Goal: Use online tool/utility

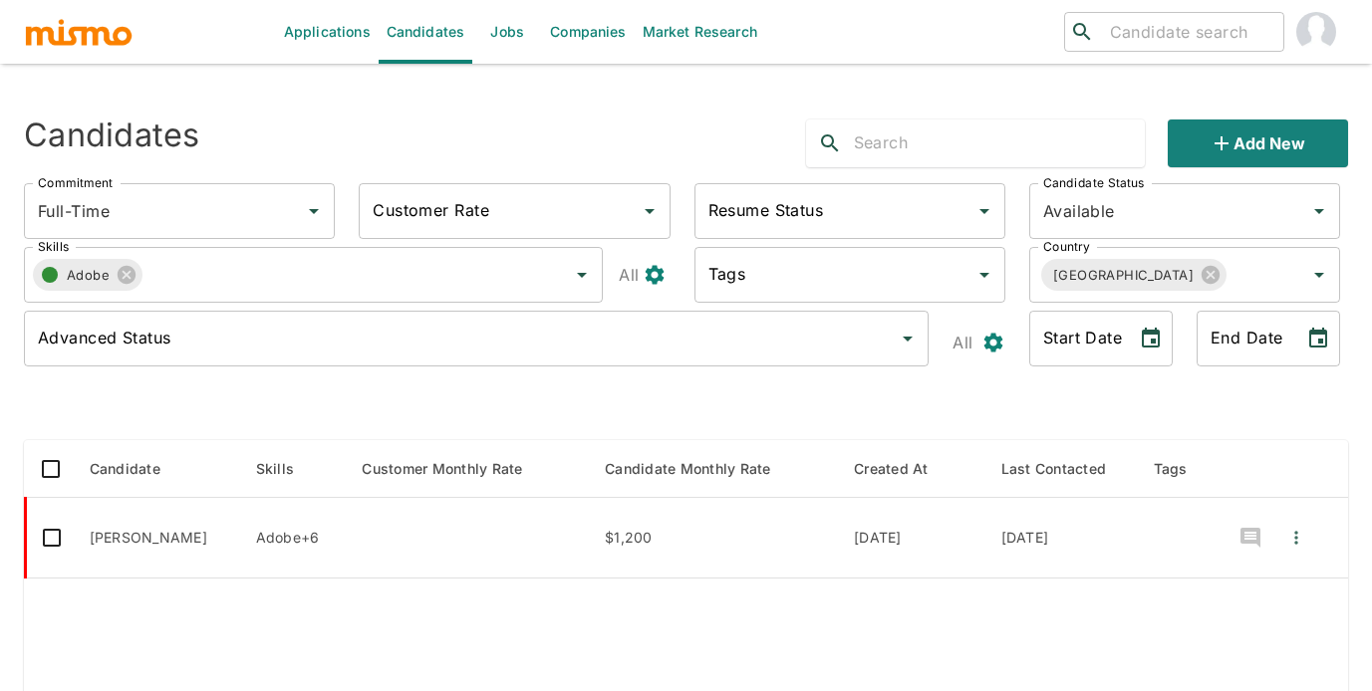
click at [686, 33] on link "Market Research" at bounding box center [700, 32] width 130 height 64
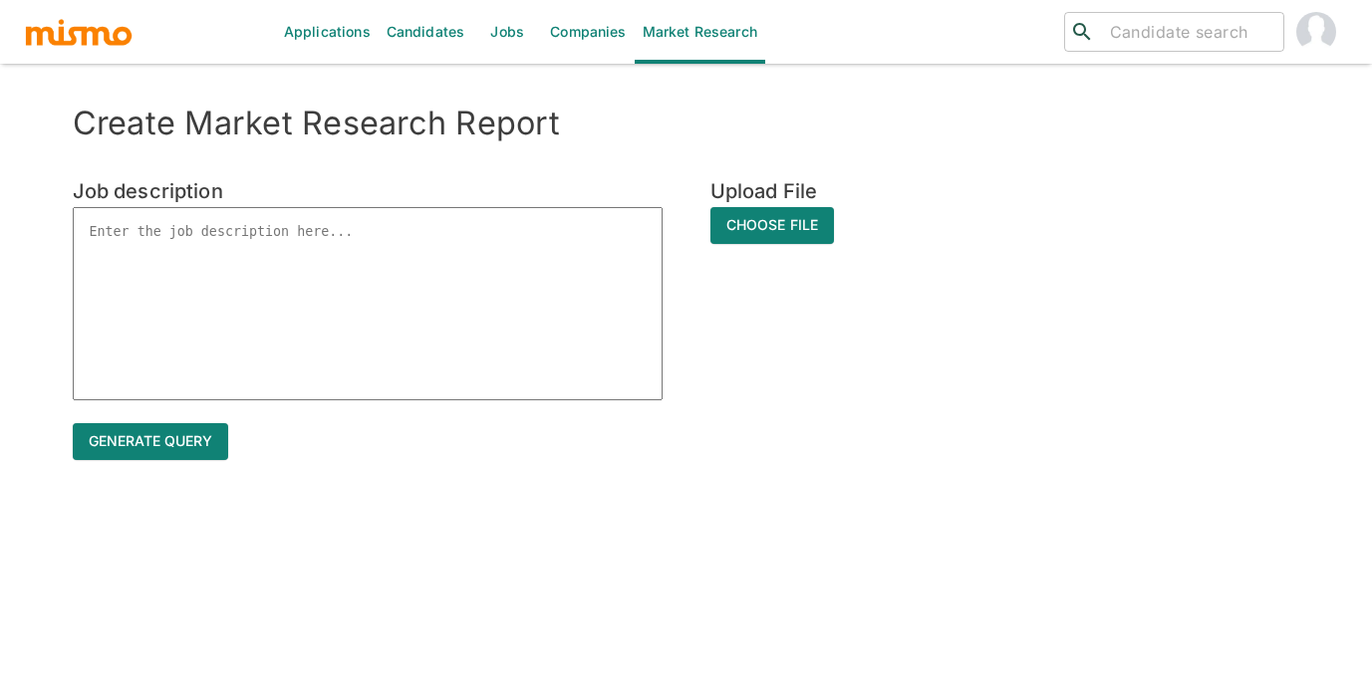
click at [339, 225] on textarea at bounding box center [368, 303] width 590 height 193
paste textarea "Loremips'd sitame co Adipi-Elitsedd Eiusmodtemp, Incididu Utlabor, Etdoloremag …"
type textarea "Loremips'd sitame co Adipi-Elitsedd Eiusmodtemp, Incididu Utlabor, Etdoloremag …"
type textarea "x"
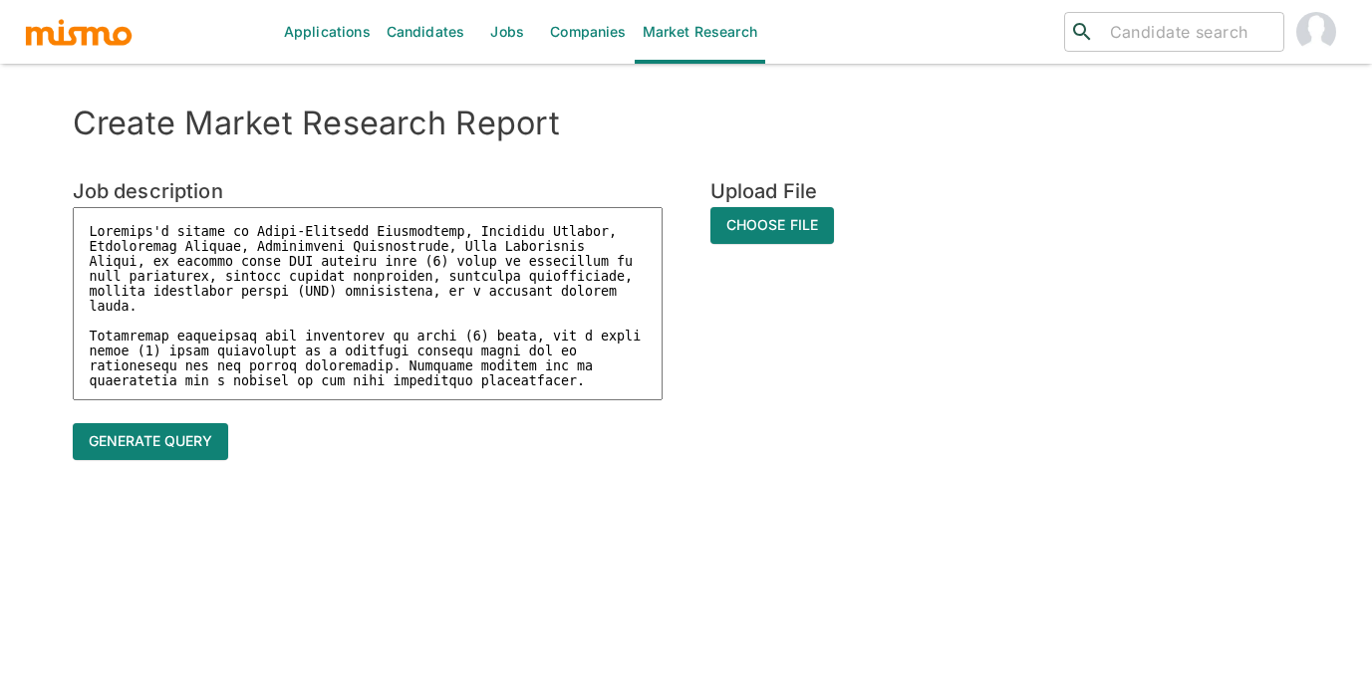
scroll to position [114, 0]
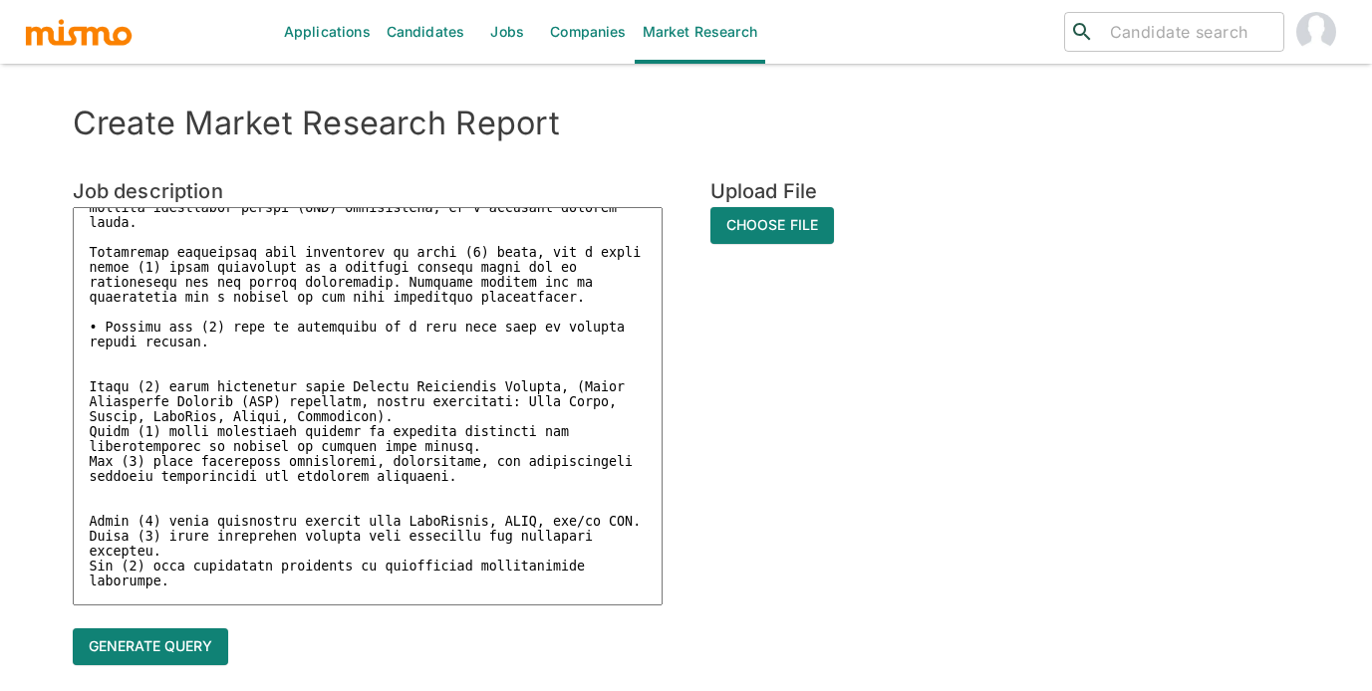
type textarea "Loremips'd sitame co Adipi-Elitsedd Eiusmodtemp, Incididu Utlabor, Etdoloremag …"
type textarea "x"
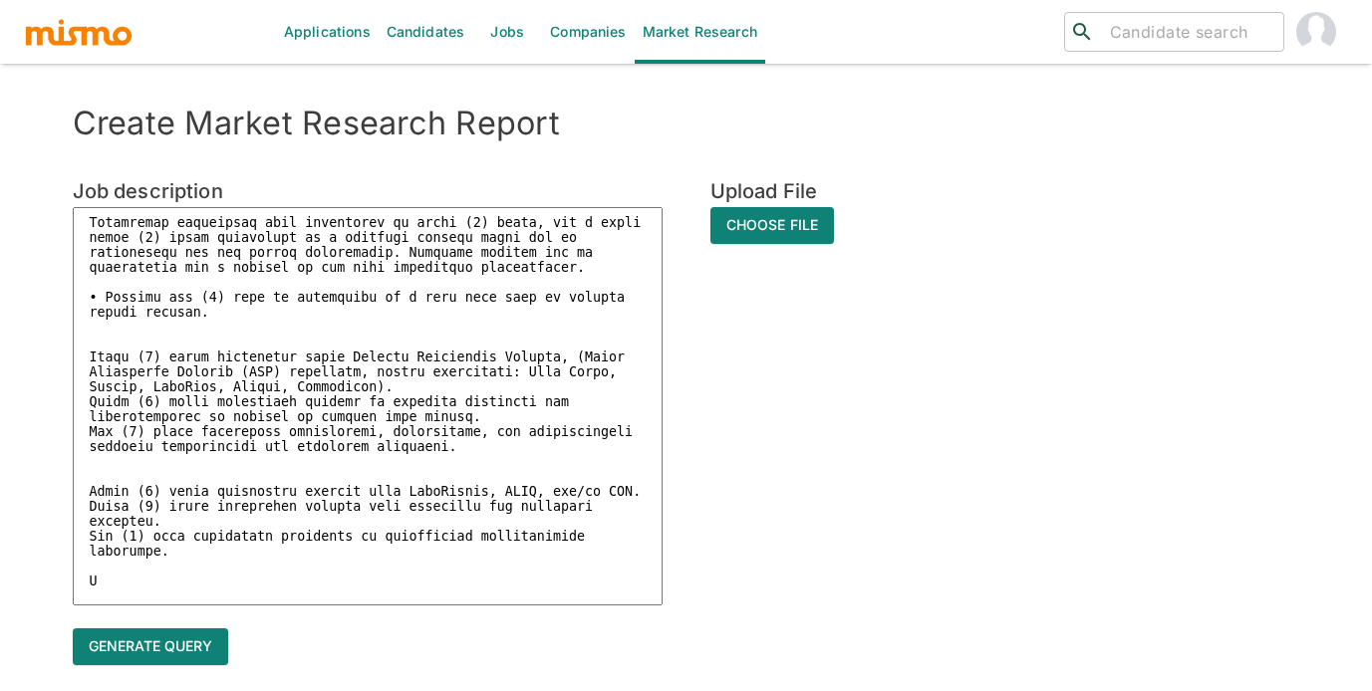
type textarea "Loremips'd sitame co Adipi-Elitsedd Eiusmodtemp, Incididu Utlabor, Etdoloremag …"
type textarea "x"
type textarea "Loremips'd sitame co Adipi-Elitsedd Eiusmodtemp, Incididu Utlabor, Etdoloremag …"
type textarea "x"
type textarea "Loremips'd sitame co Adipi-Elitsedd Eiusmodtemp, Incididu Utlabor, Etdoloremag …"
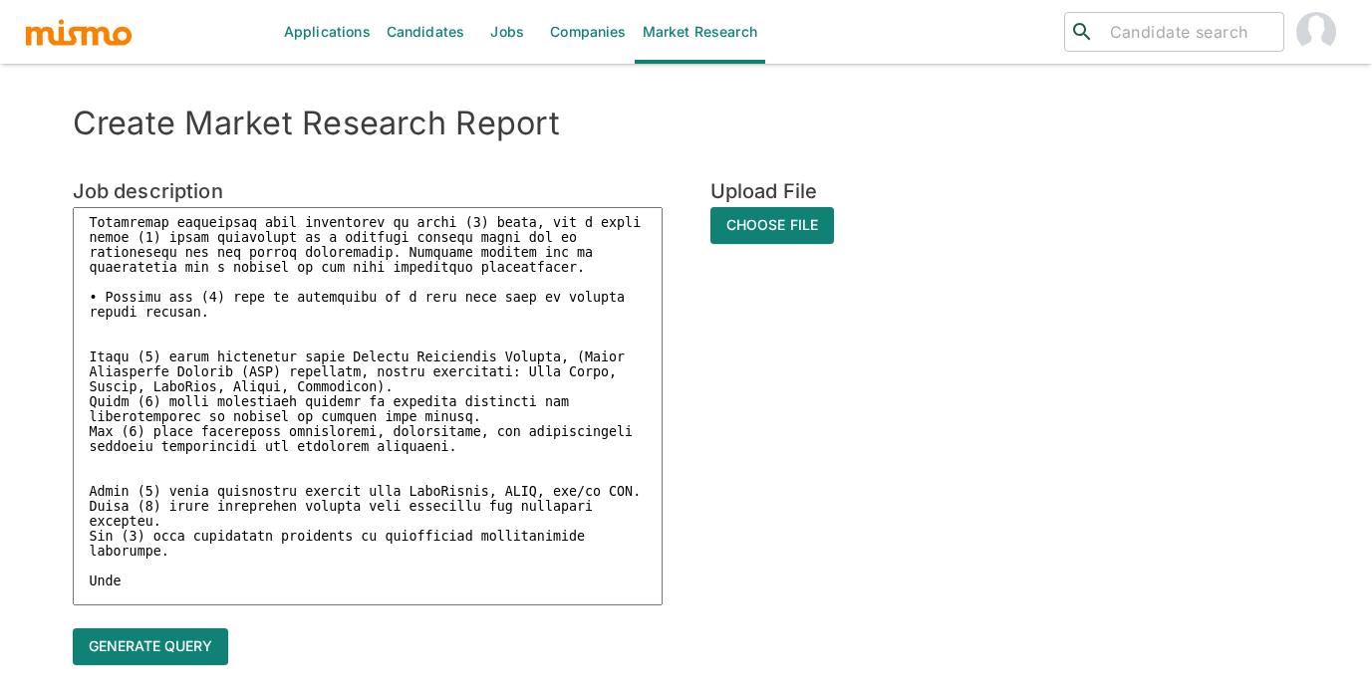
type textarea "x"
type textarea "Loremips'd sitame co Adipi-Elitsedd Eiusmodtemp, Incididu Utlabor, Etdoloremag …"
type textarea "x"
type textarea "Loremips'd sitame co Adipi-Elitsedd Eiusmodtemp, Incididu Utlabor, Etdoloremag …"
type textarea "x"
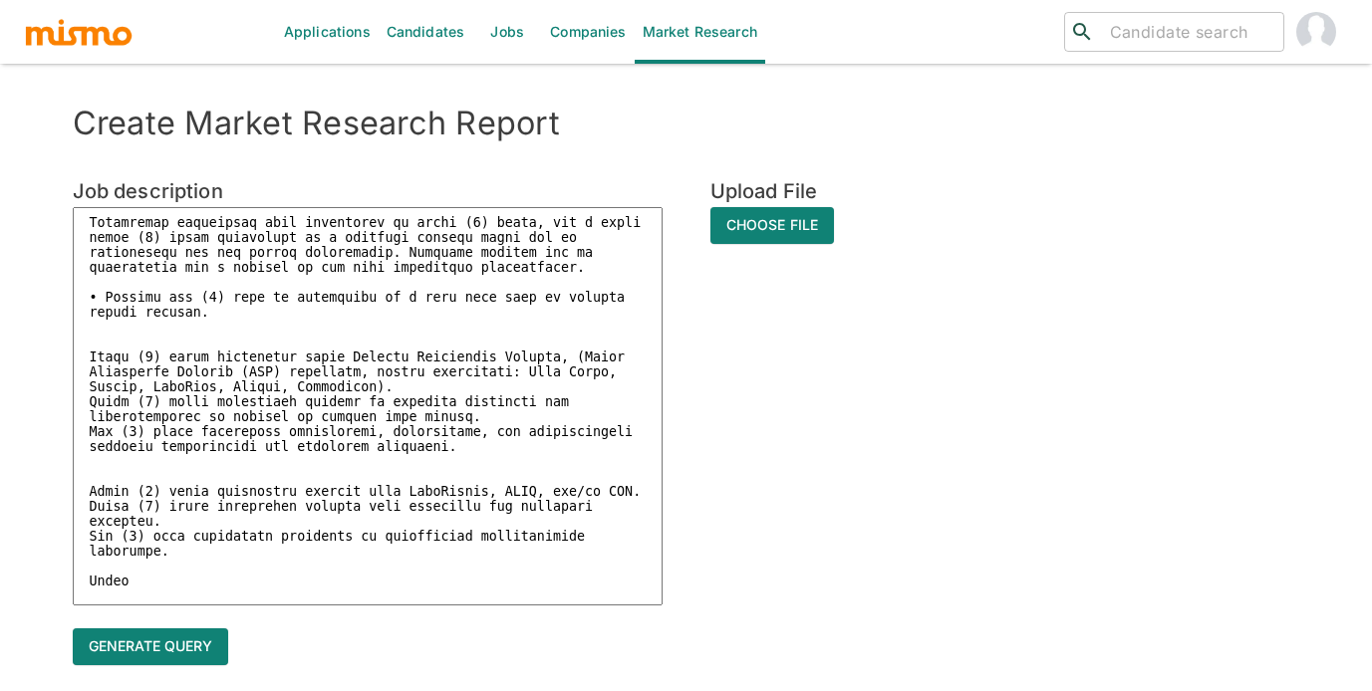
type textarea "Loremips'd sitame co Adipi-Elitsedd Eiusmodtemp, Incididu Utlabor, Etdoloremag …"
type textarea "x"
type textarea "Loremips'd sitame co Adipi-Elitsedd Eiusmodtemp, Incididu Utlabor, Etdoloremag …"
type textarea "x"
type textarea "Loremips'd sitame co Adipi-Elitsedd Eiusmodtemp, Incididu Utlabor, Etdoloremag …"
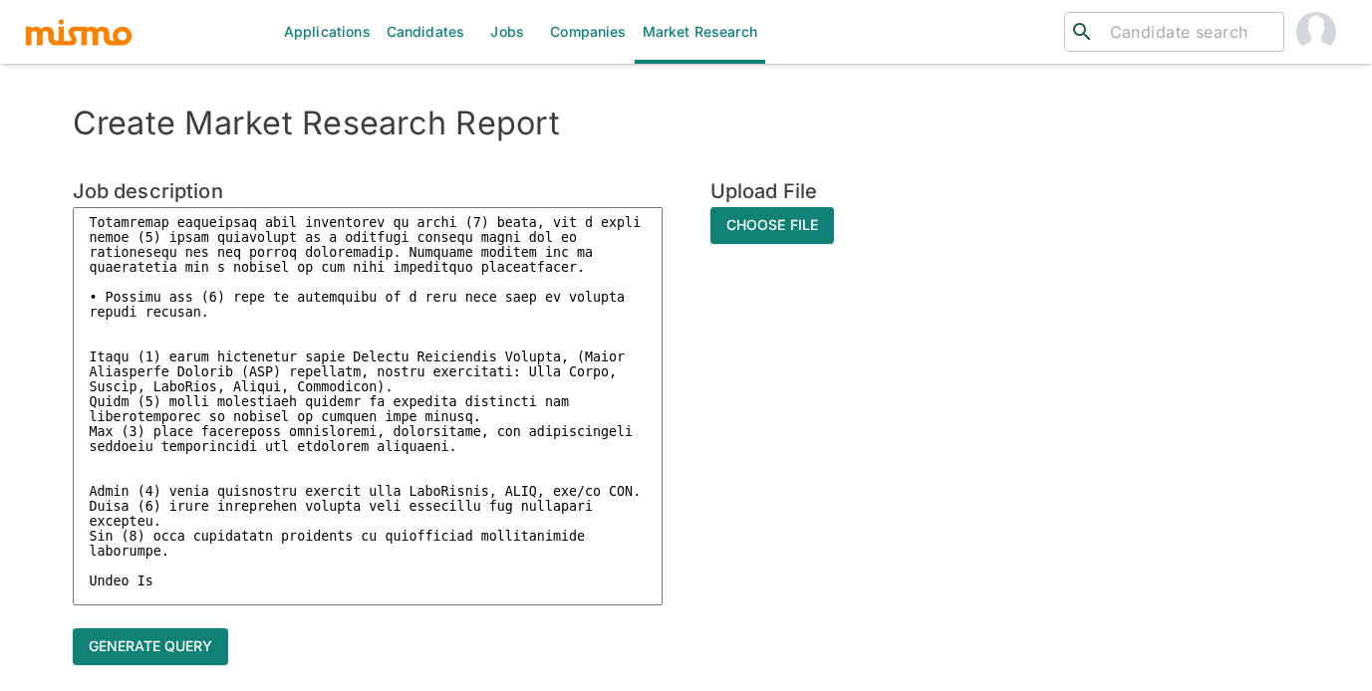
type textarea "x"
type textarea "Loremips'd sitame co Adipi-Elitsedd Eiusmodtemp, Incididu Utlabor, Etdoloremag …"
type textarea "x"
type textarea "Loremips'd sitame co Adipi-Elitsedd Eiusmodtemp, Incididu Utlabor, Etdoloremag …"
click at [132, 644] on button "Generate query" at bounding box center [150, 647] width 155 height 37
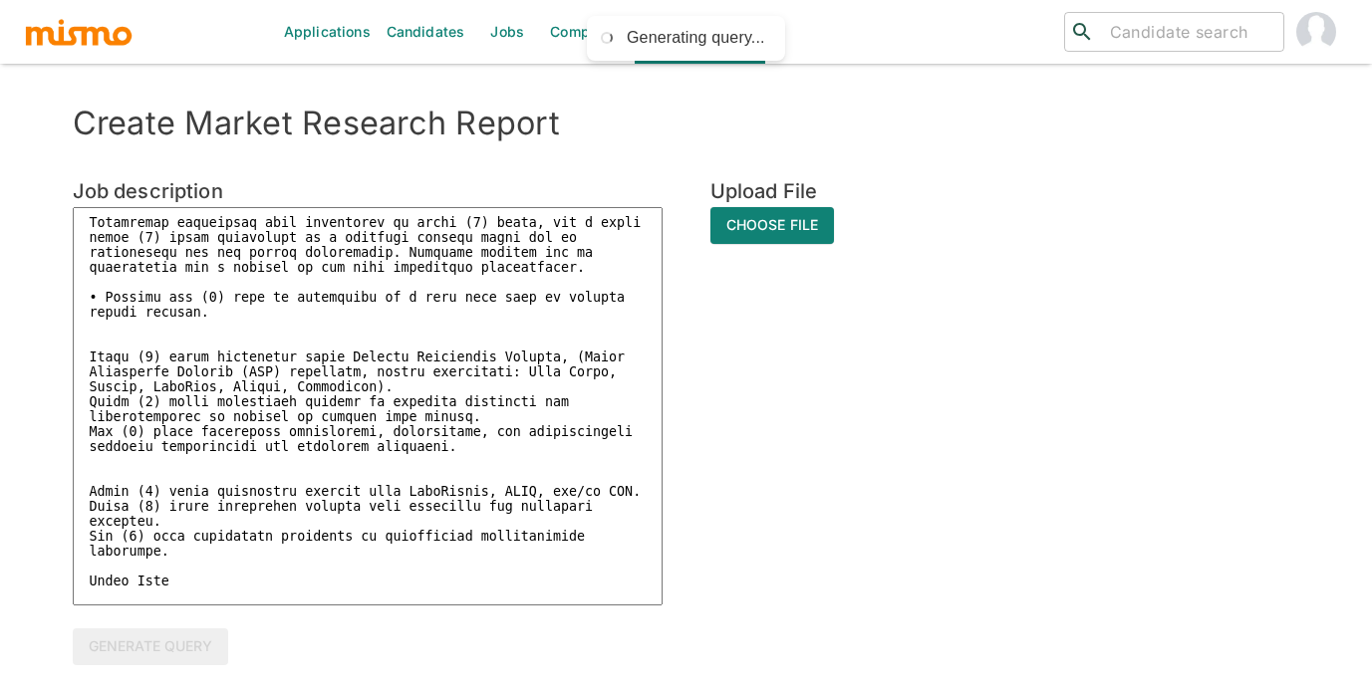
type textarea "x"
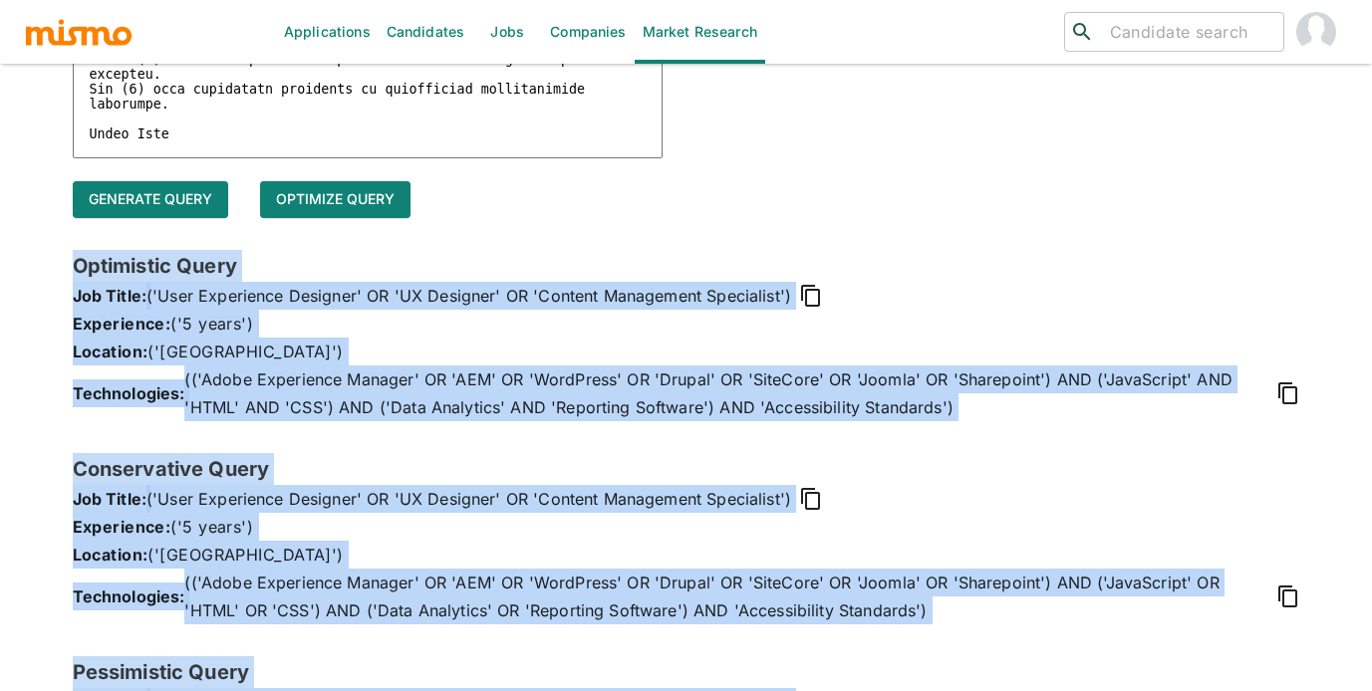
scroll to position [587, 0]
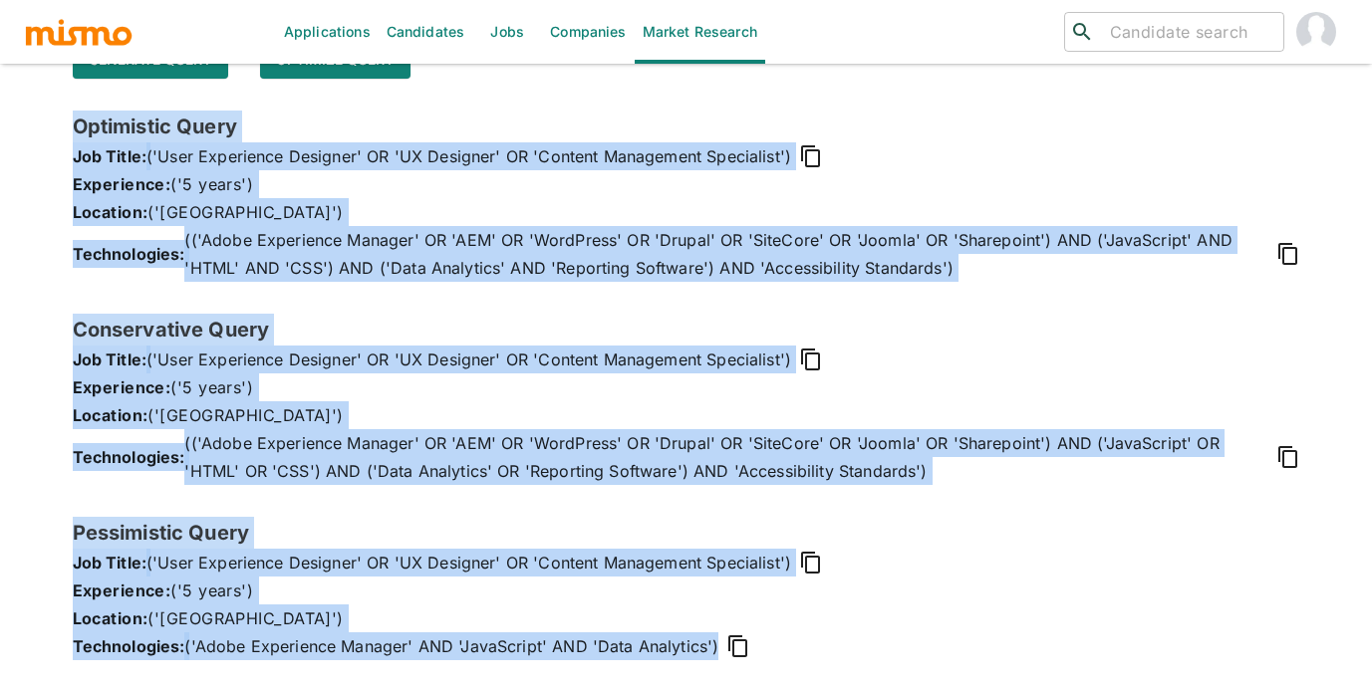
drag, startPoint x: 70, startPoint y: 473, endPoint x: 581, endPoint y: 711, distance: 563.7
copy div "Optimistic Query Job Title: ('User Experience Designer' OR 'UX Designer' OR 'Co…"
